Goal: Transaction & Acquisition: Download file/media

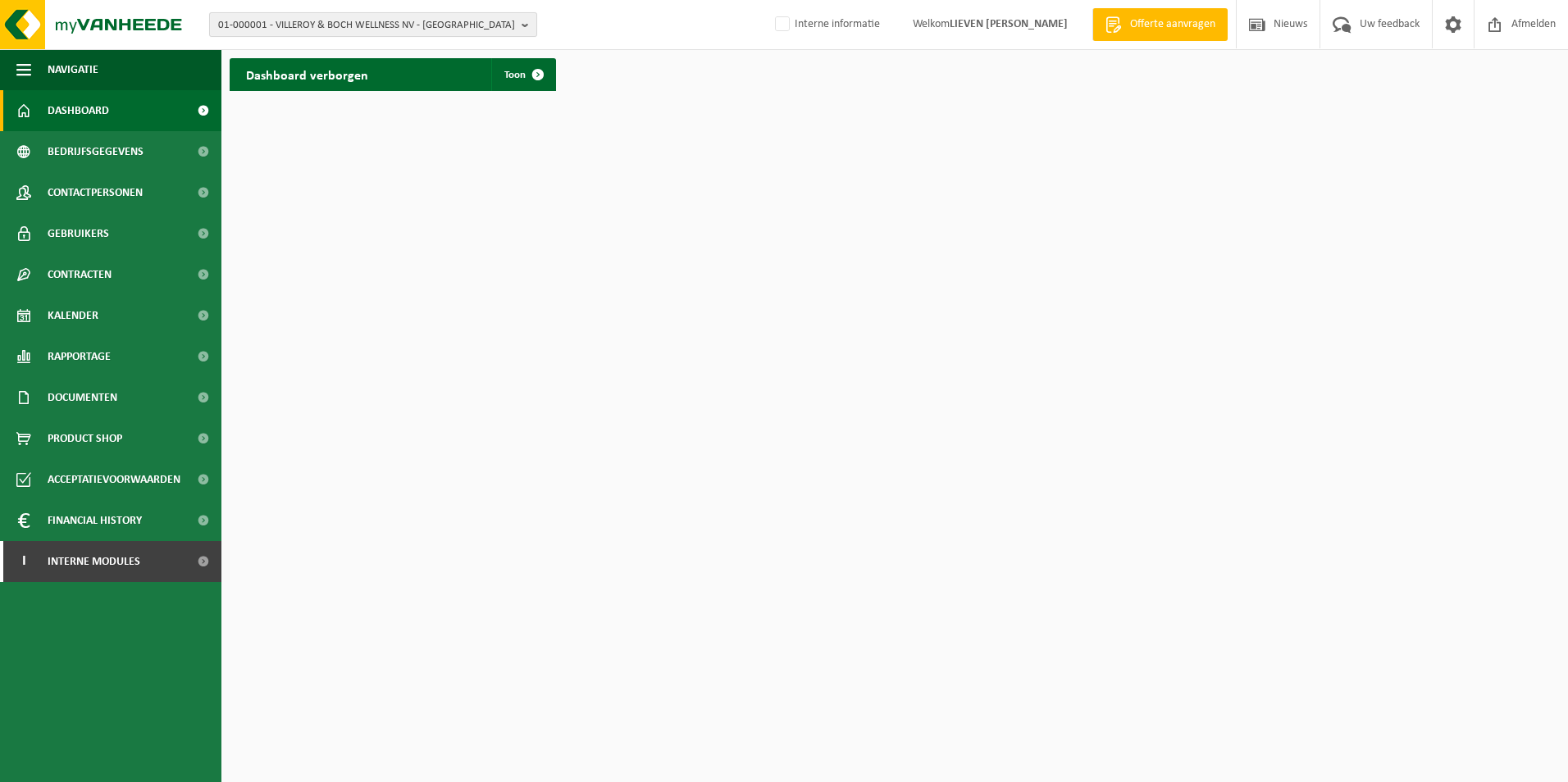
click at [368, 25] on span "01-000001 - VILLEROY & BOCH WELLNESS NV - ROESELARE" at bounding box center [367, 25] width 297 height 24
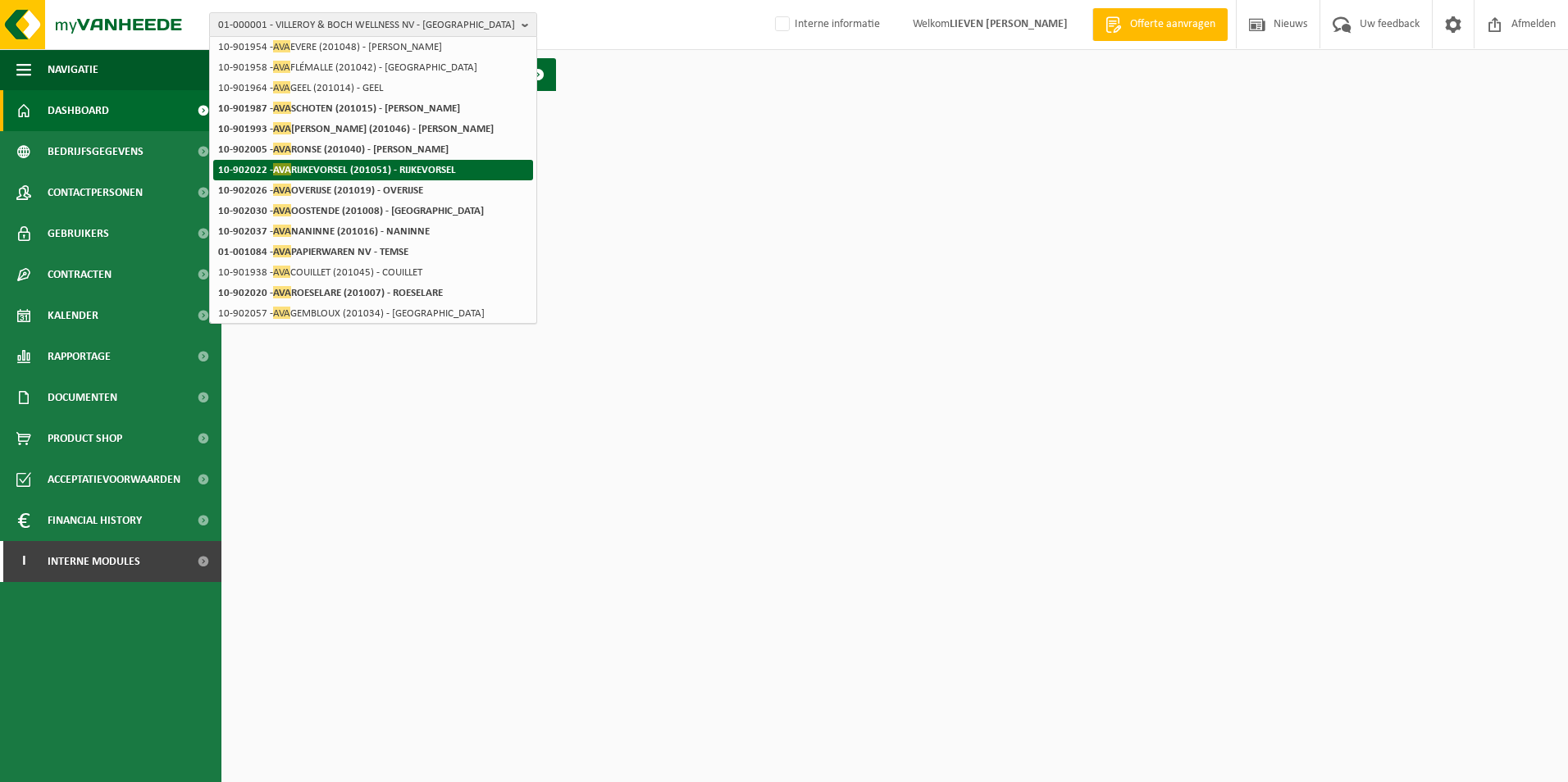
scroll to position [237, 0]
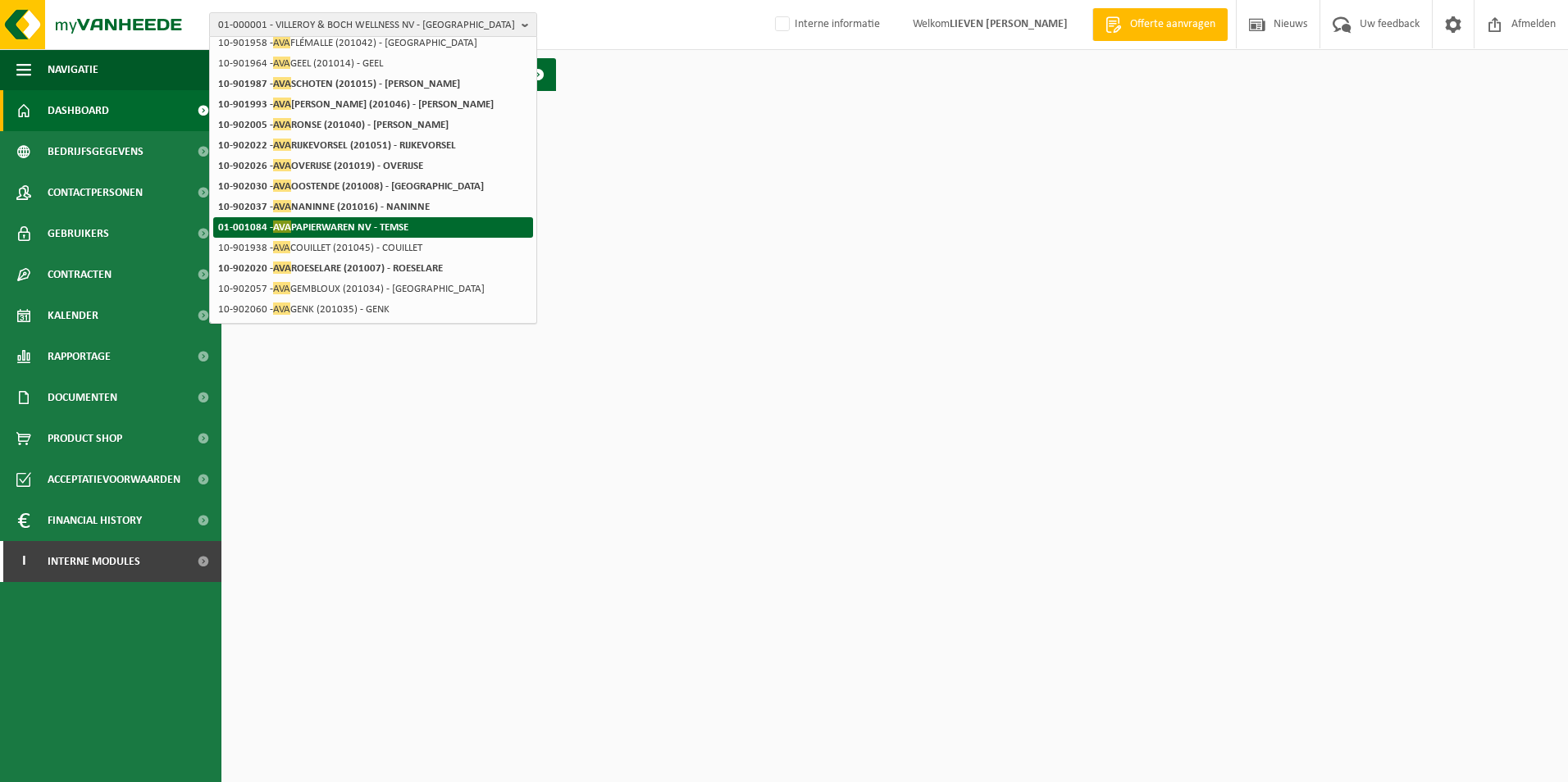
type input "ava"
click at [399, 227] on strong "01-001084 - AVA PAPIERWAREN NV - TEMSE" at bounding box center [313, 226] width 190 height 12
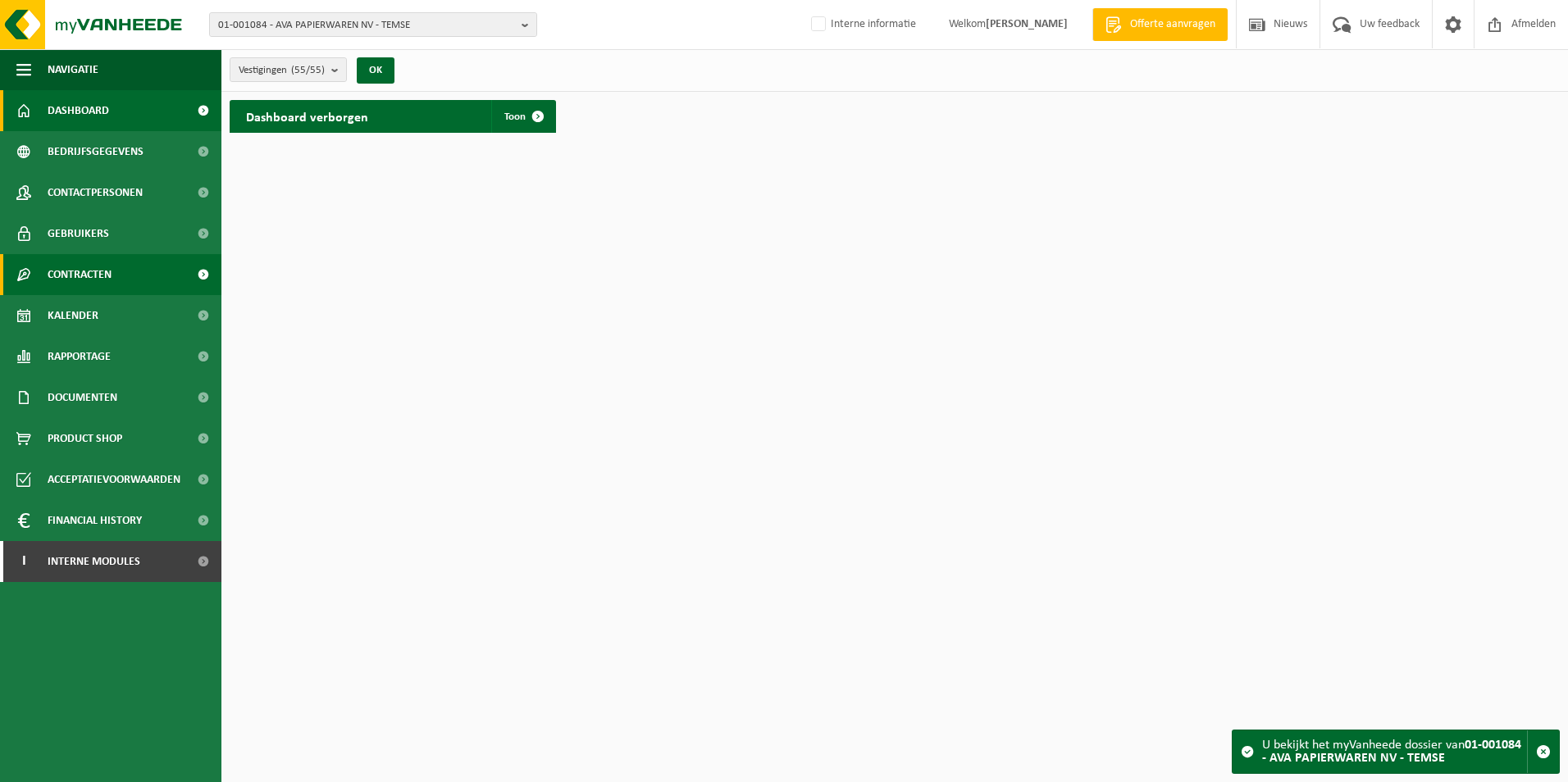
click at [97, 274] on span "Contracten" at bounding box center [79, 274] width 64 height 41
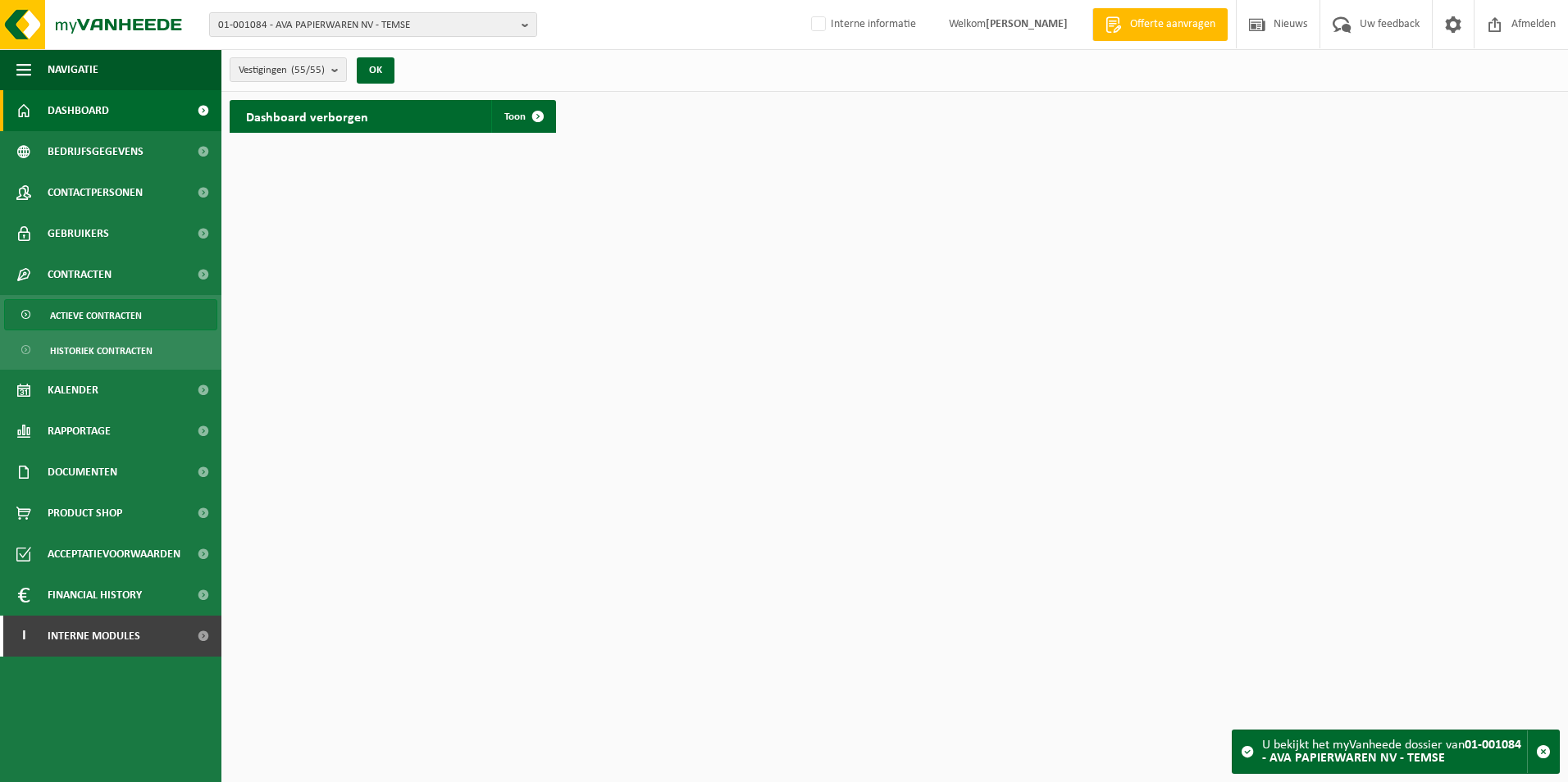
click at [104, 312] on span "Actieve contracten" at bounding box center [96, 316] width 92 height 31
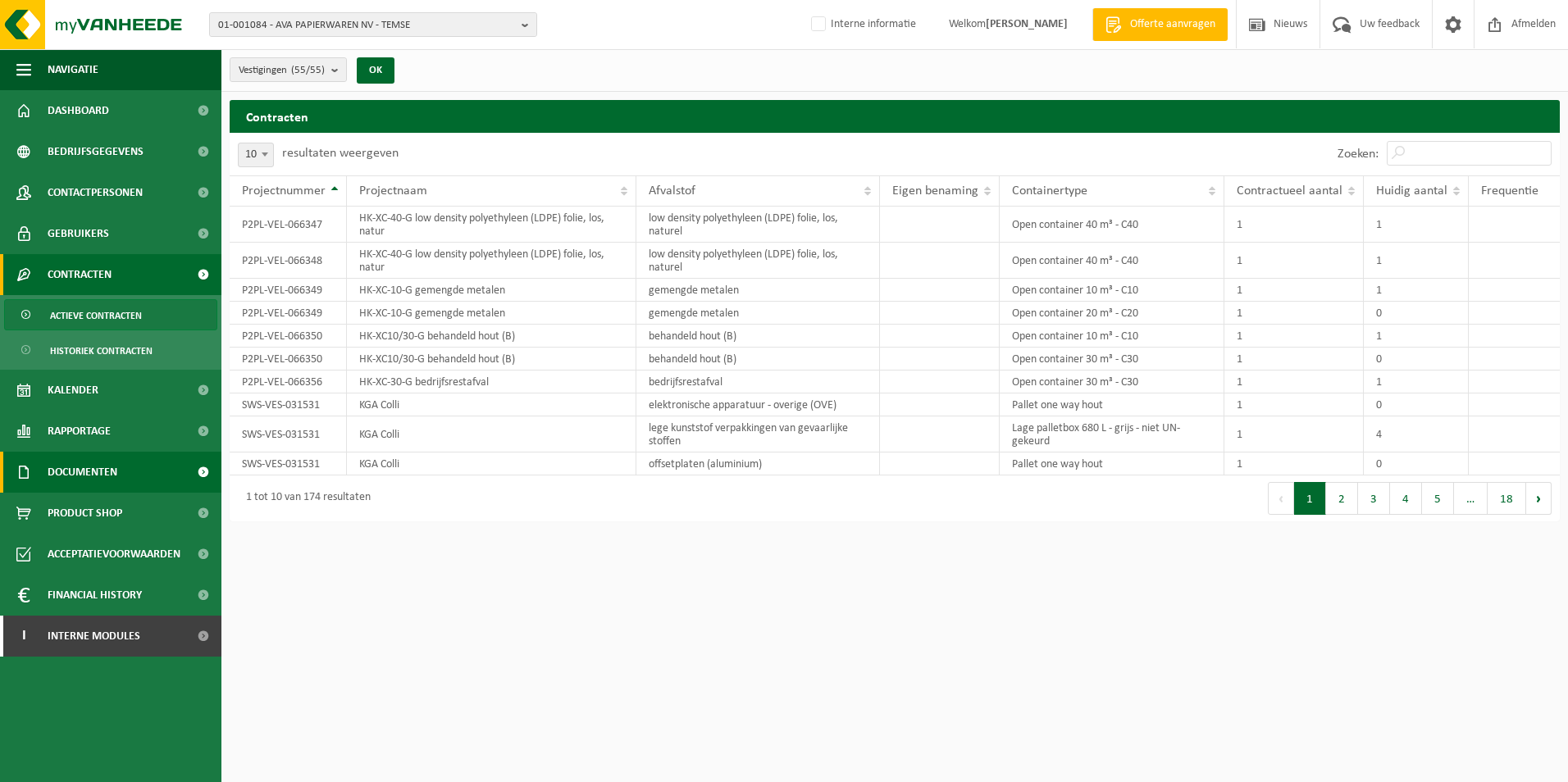
click at [117, 470] on span "Documenten" at bounding box center [82, 471] width 70 height 41
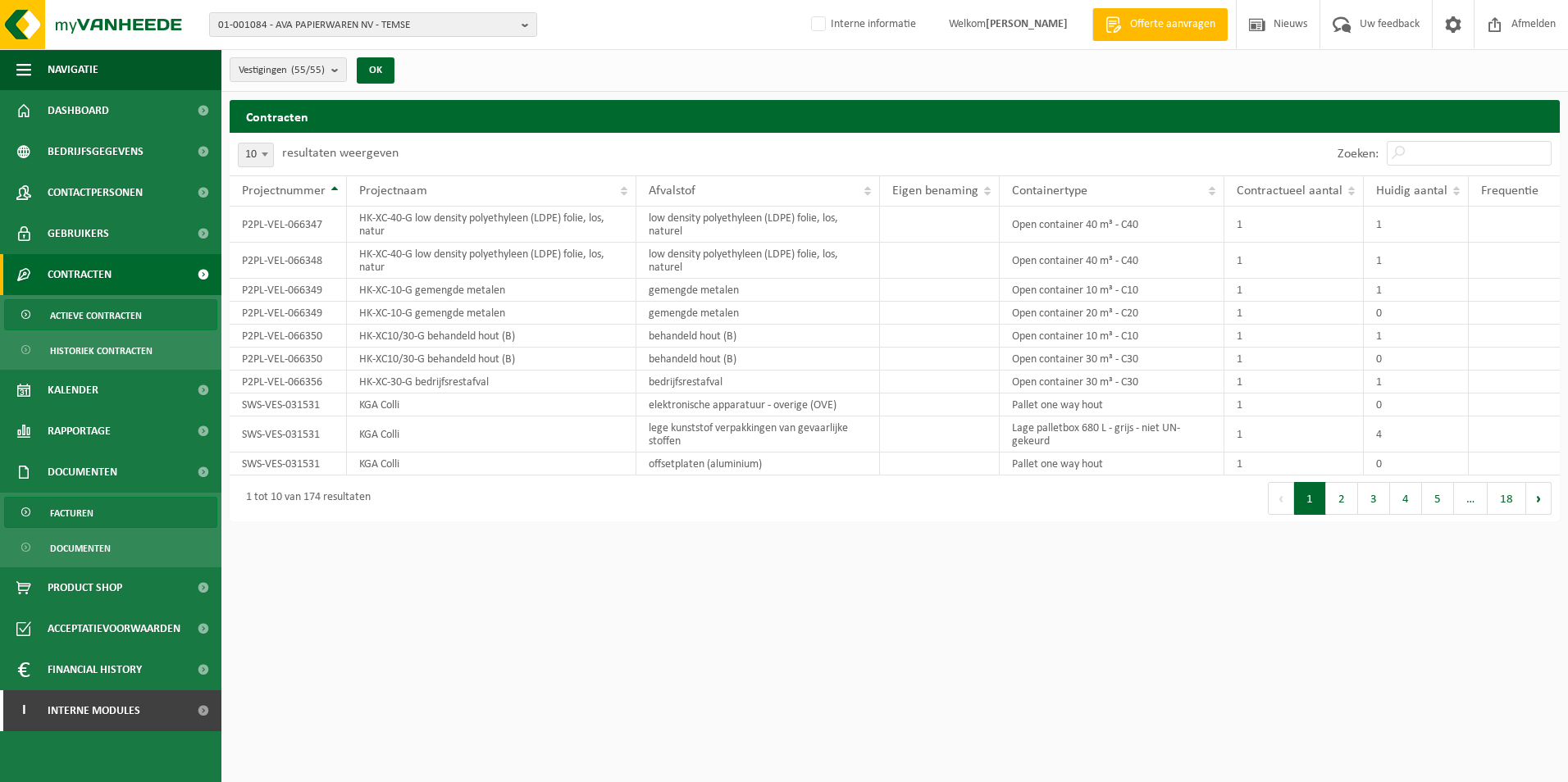
click at [123, 512] on link "Facturen" at bounding box center [111, 513] width 213 height 31
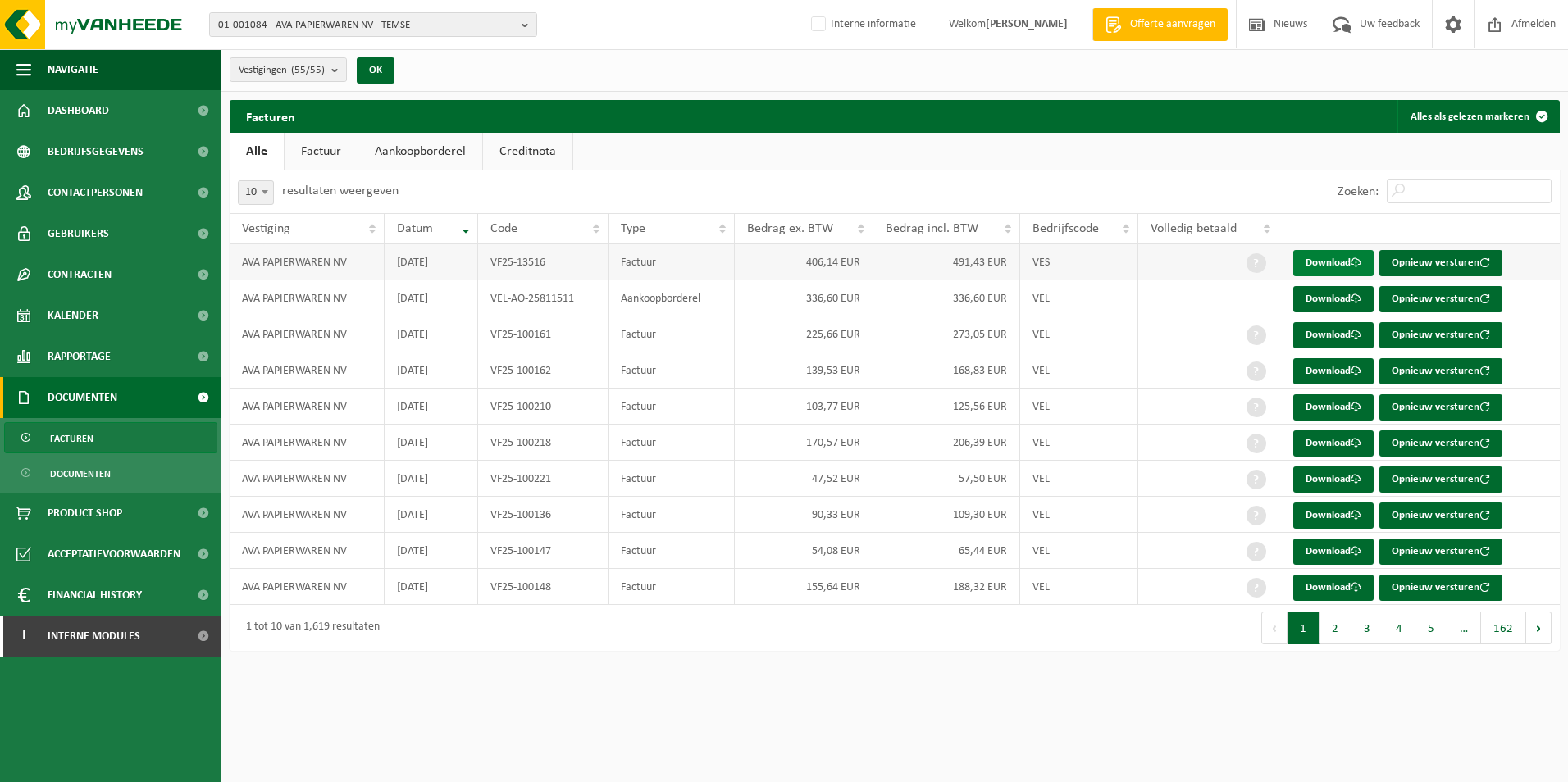
click at [1331, 260] on link "Download" at bounding box center [1333, 263] width 80 height 26
click at [1329, 627] on button "2" at bounding box center [1335, 627] width 32 height 33
click at [1369, 631] on button "3" at bounding box center [1367, 627] width 32 height 33
click at [1326, 332] on link "Download" at bounding box center [1333, 335] width 80 height 26
click at [1396, 626] on button "4" at bounding box center [1399, 627] width 32 height 33
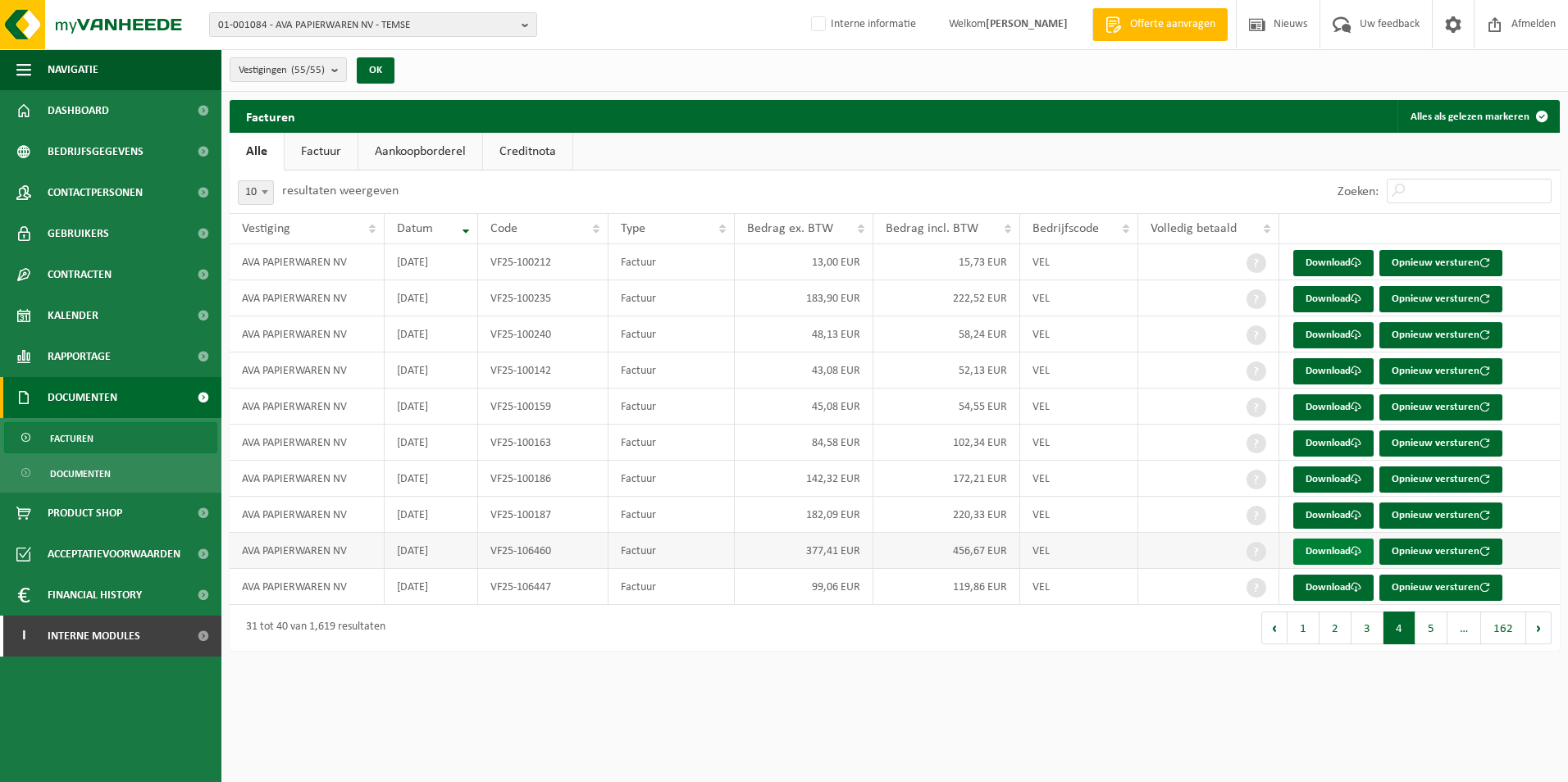
click at [1328, 547] on link "Download" at bounding box center [1333, 552] width 80 height 26
